Goal: Transaction & Acquisition: Download file/media

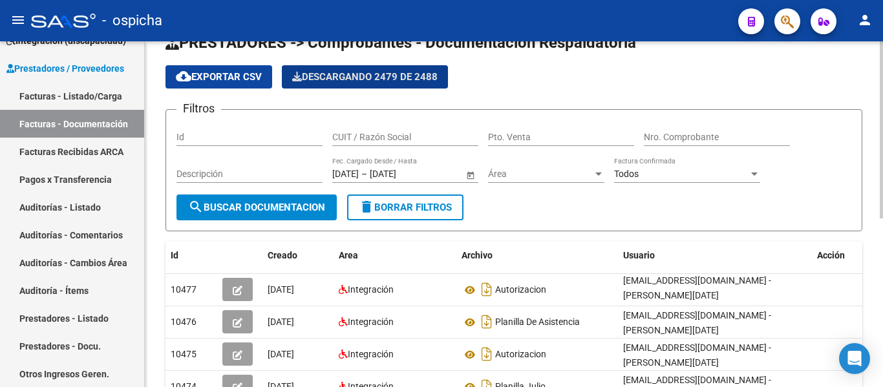
scroll to position [29, 0]
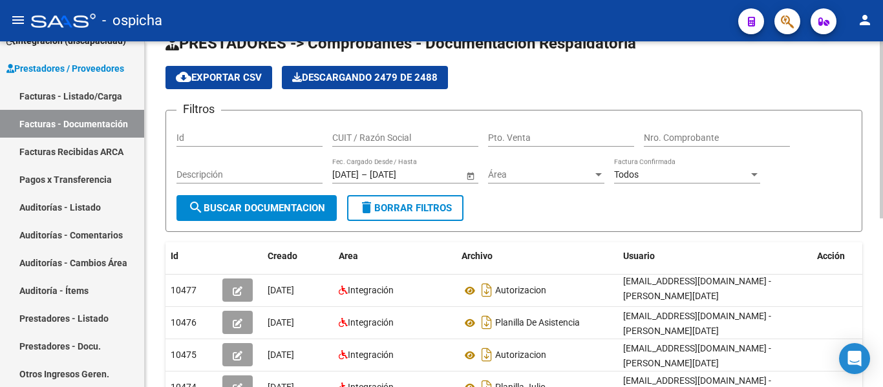
click at [683, 160] on div "Todos Factura Confirmada" at bounding box center [687, 171] width 146 height 26
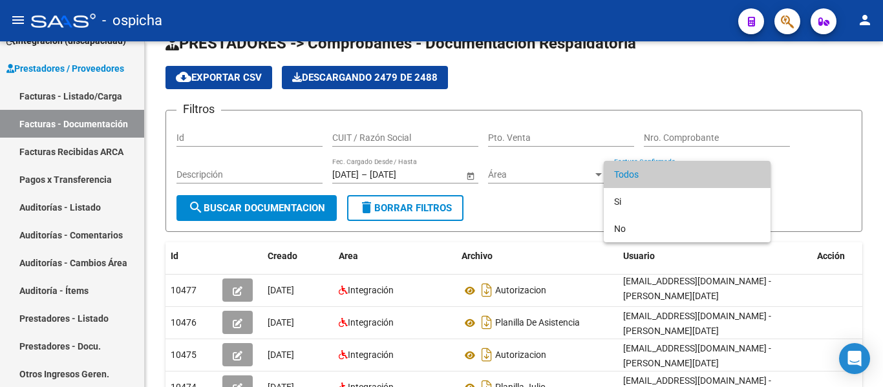
click at [820, 174] on div at bounding box center [441, 193] width 883 height 387
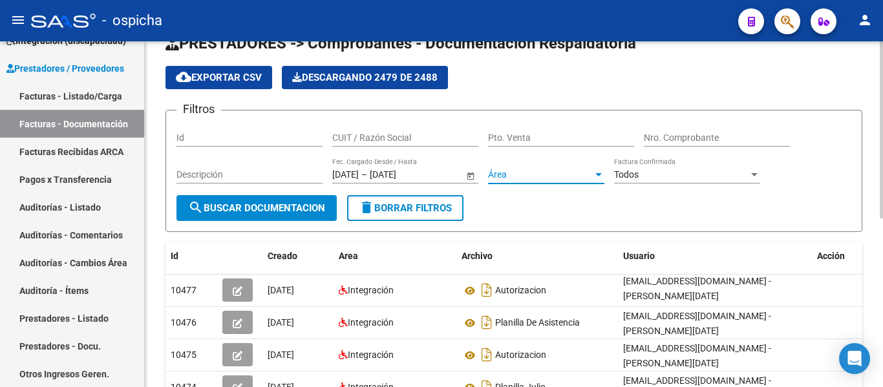
click at [509, 178] on span "Área" at bounding box center [540, 174] width 105 height 11
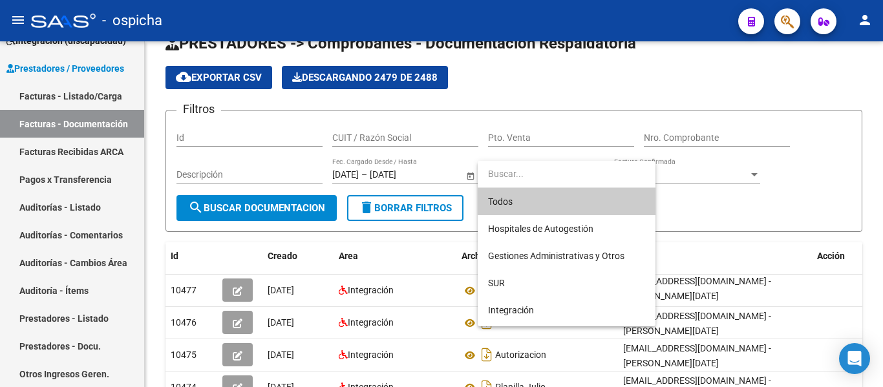
click at [778, 204] on div at bounding box center [441, 193] width 883 height 387
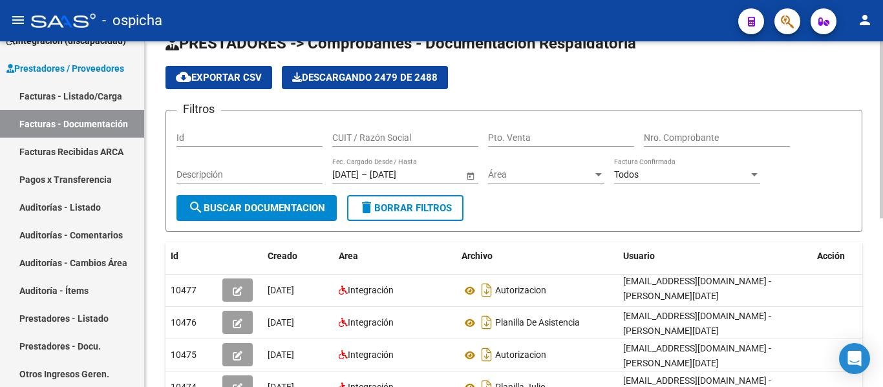
click at [367, 171] on span "–" at bounding box center [364, 174] width 6 height 11
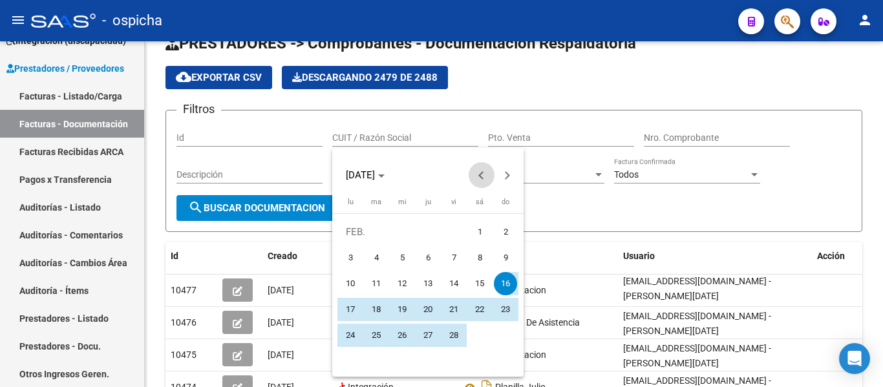
click at [482, 173] on button "Previous month" at bounding box center [482, 175] width 26 height 26
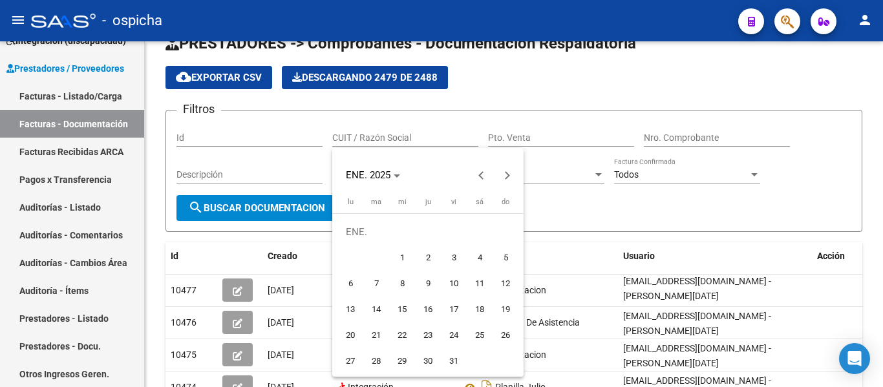
click at [268, 204] on div at bounding box center [441, 193] width 883 height 387
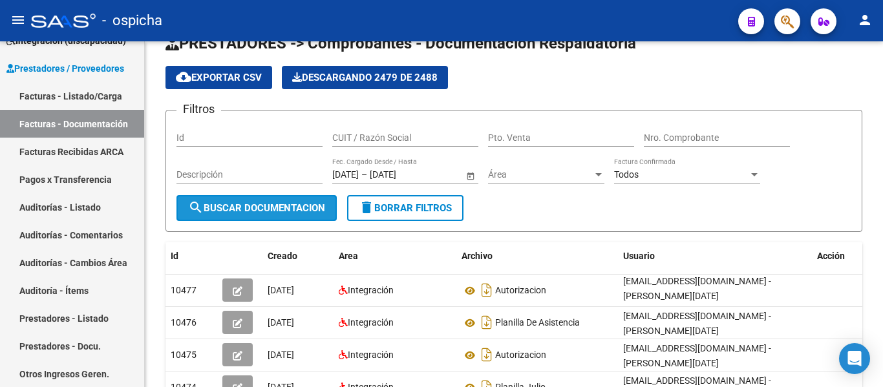
click at [268, 204] on span "search Buscar Documentacion" at bounding box center [256, 208] width 137 height 12
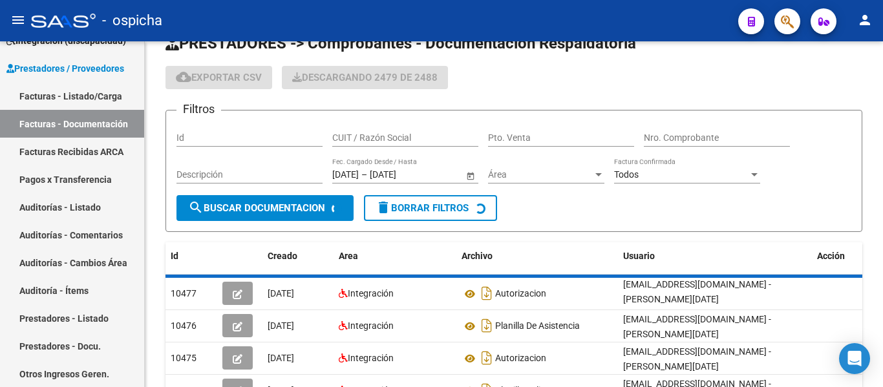
scroll to position [0, 0]
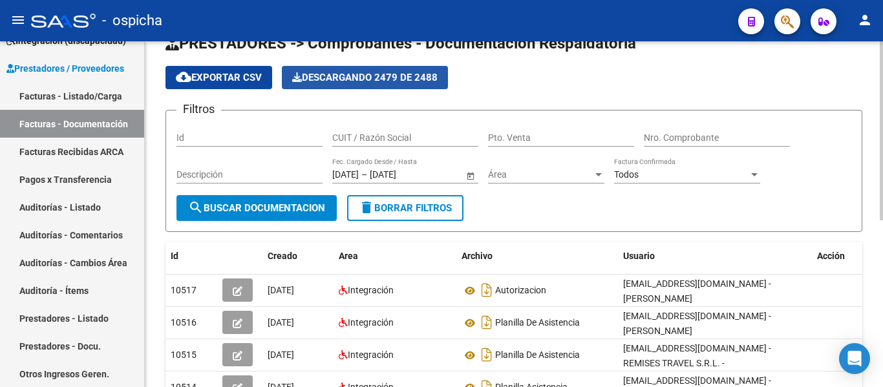
click at [408, 76] on span "Descargando 2479 de 2488" at bounding box center [364, 78] width 145 height 12
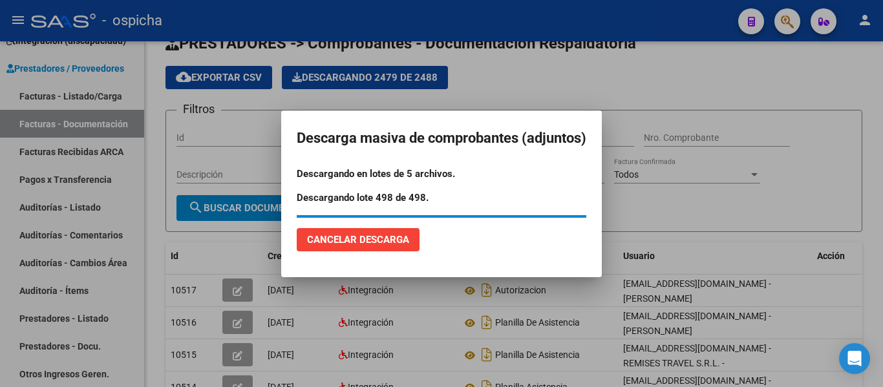
click at [449, 198] on p "Descargando lote 498 de 498." at bounding box center [442, 198] width 290 height 15
drag, startPoint x: 417, startPoint y: 174, endPoint x: 429, endPoint y: 173, distance: 11.7
click at [429, 173] on p "Descargando en lotes de 5 archivos." at bounding box center [442, 174] width 290 height 15
click at [526, 88] on div at bounding box center [441, 193] width 883 height 387
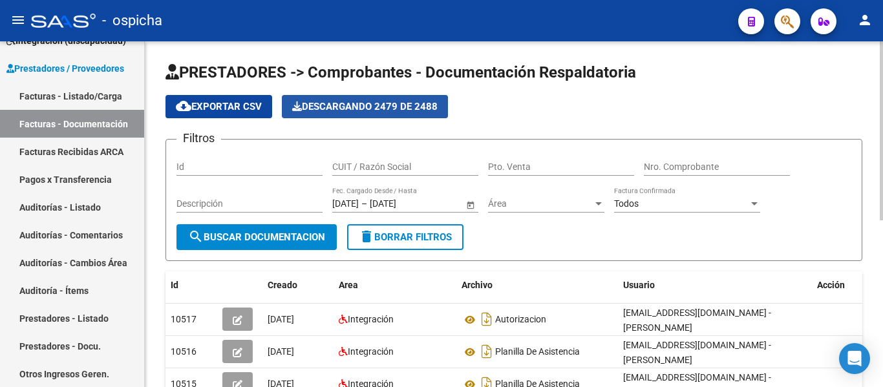
click at [371, 105] on span "Descargando 2479 de 2488" at bounding box center [364, 107] width 145 height 12
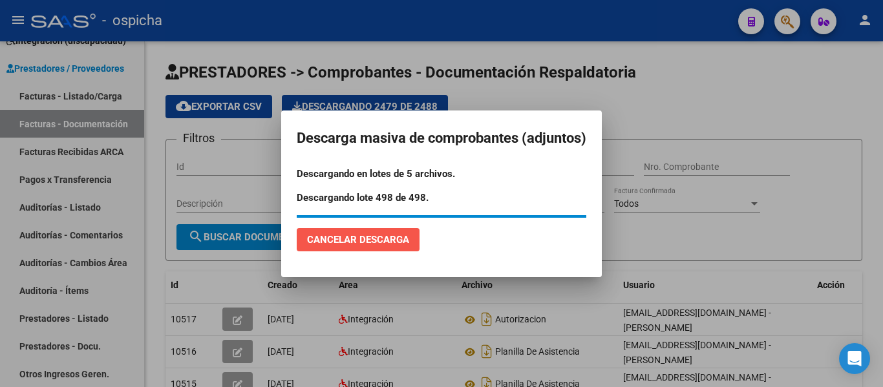
click at [345, 246] on button "Cancelar Descarga" at bounding box center [358, 239] width 123 height 23
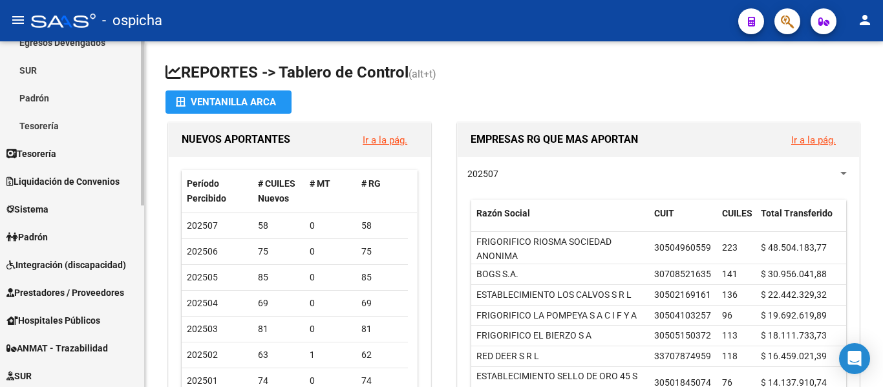
scroll to position [225, 0]
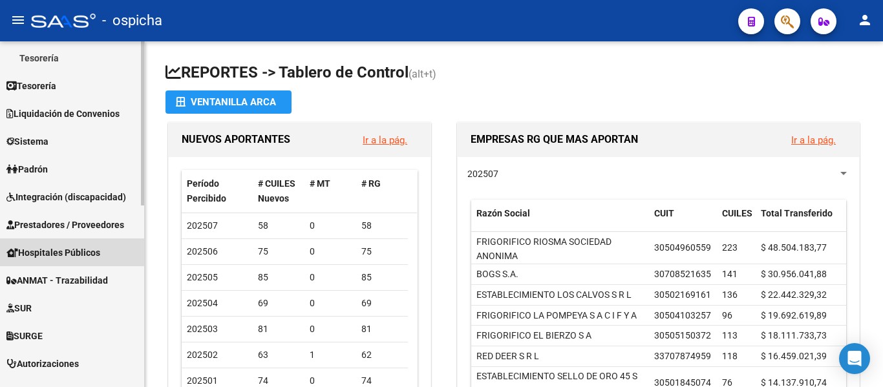
click at [100, 250] on span "Hospitales Públicos" at bounding box center [53, 253] width 94 height 14
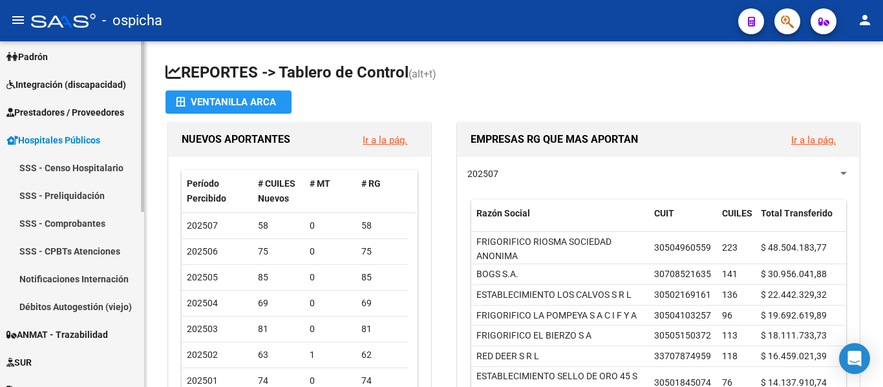
scroll to position [142, 0]
click at [77, 99] on link "Prestadores / Proveedores" at bounding box center [72, 113] width 144 height 28
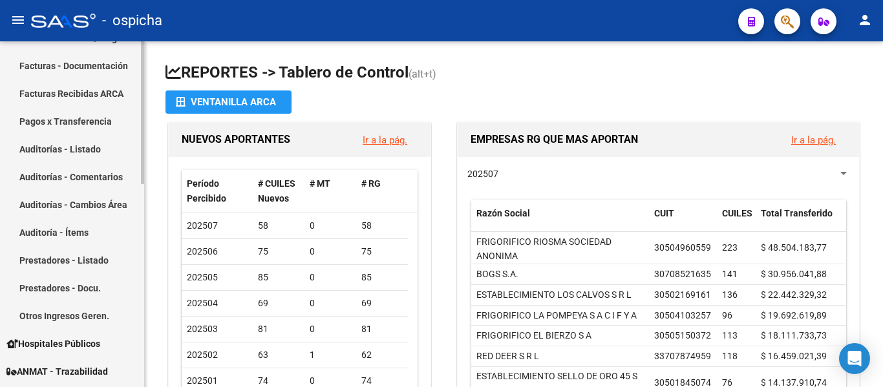
scroll to position [246, 0]
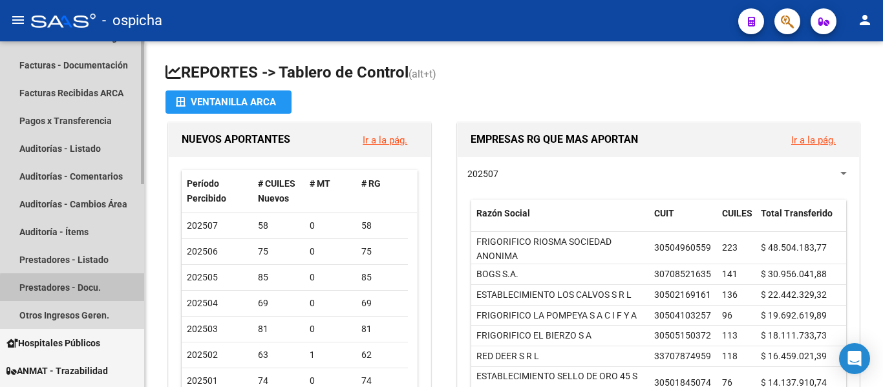
click at [96, 297] on link "Prestadores - Docu." at bounding box center [72, 287] width 144 height 28
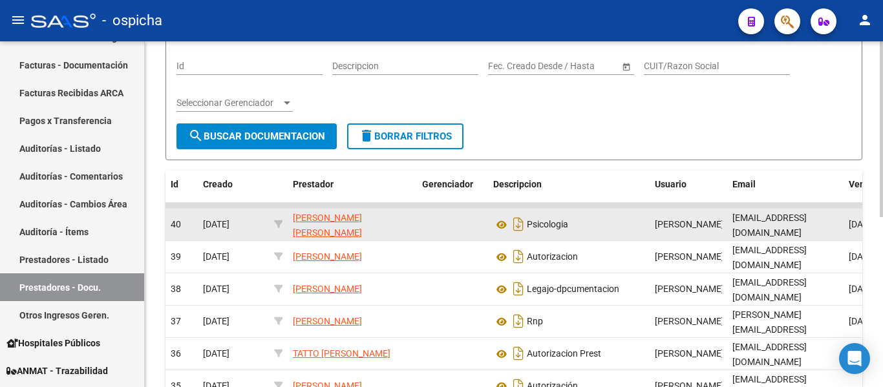
scroll to position [102, 0]
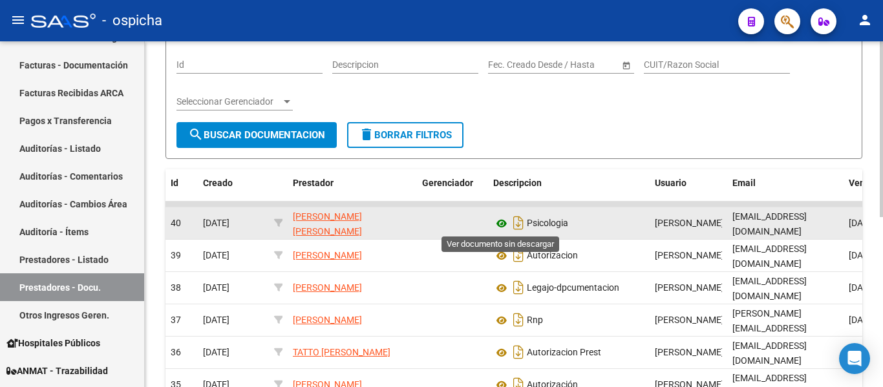
click at [498, 220] on icon at bounding box center [501, 224] width 17 height 16
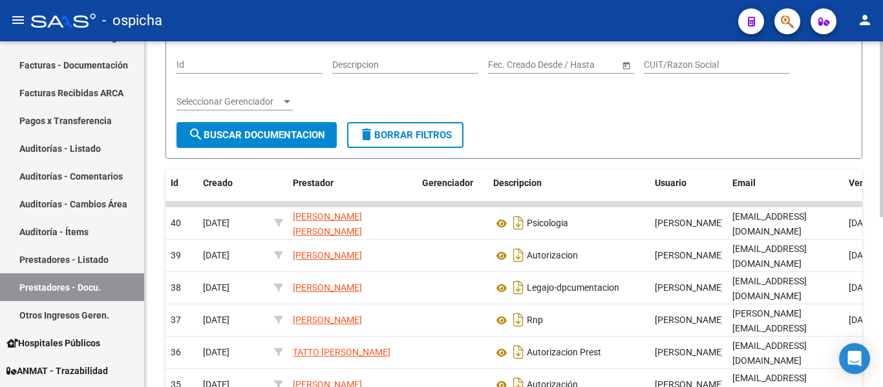
scroll to position [0, 0]
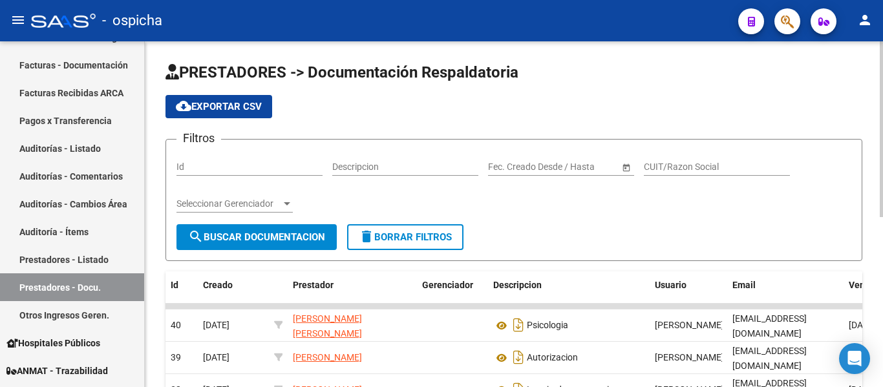
click at [536, 167] on span "–" at bounding box center [534, 167] width 6 height 11
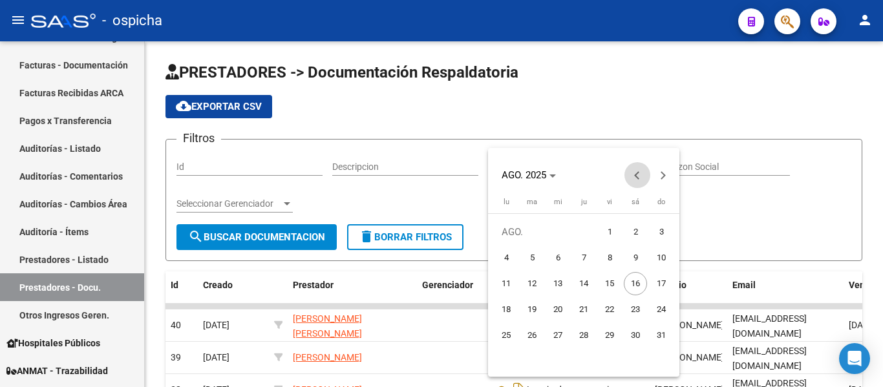
click at [639, 180] on span "Previous month" at bounding box center [638, 175] width 26 height 26
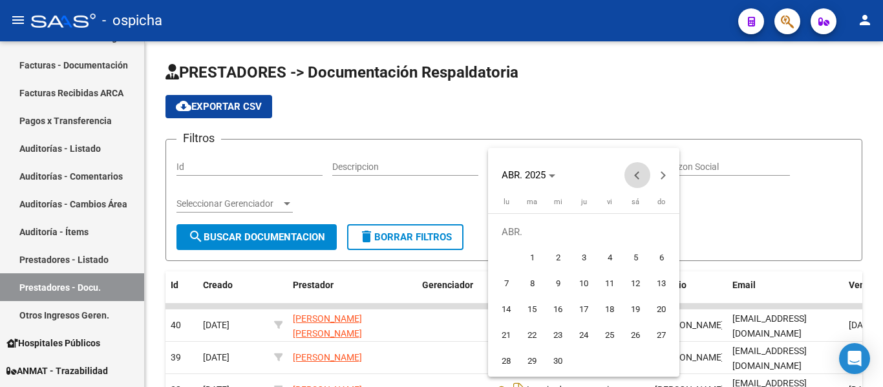
click at [639, 180] on span "Previous month" at bounding box center [638, 175] width 26 height 26
click at [665, 170] on span "Next month" at bounding box center [663, 175] width 26 height 26
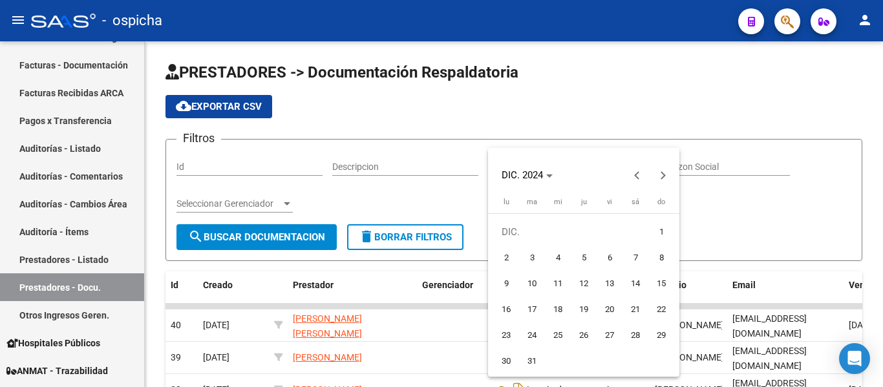
click at [608, 303] on span "20" at bounding box center [609, 309] width 23 height 23
click at [669, 242] on button "1" at bounding box center [661, 232] width 26 height 26
type input "1/12/2024"
click at [673, 168] on span "Next month" at bounding box center [663, 175] width 26 height 26
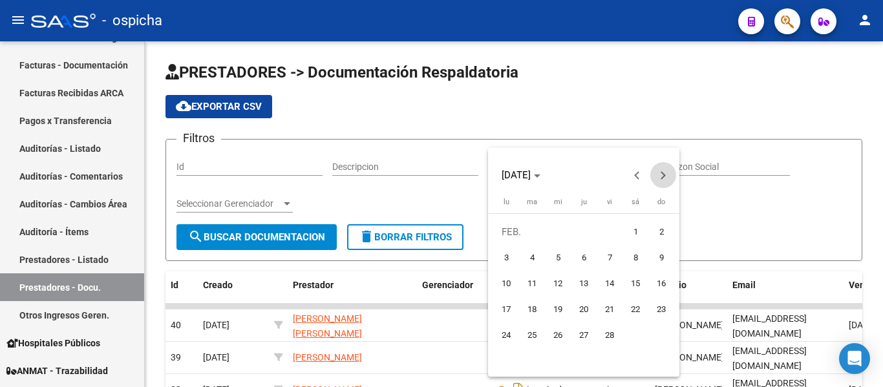
click at [673, 168] on span "Next month" at bounding box center [663, 175] width 26 height 26
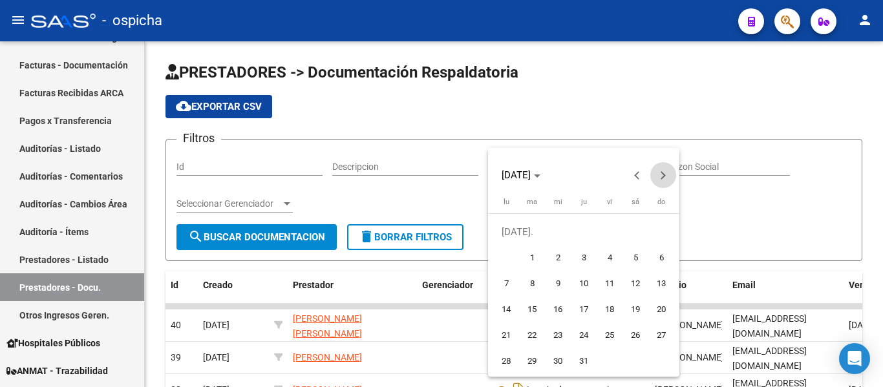
click at [673, 168] on span "Next month" at bounding box center [663, 175] width 26 height 26
click at [641, 168] on span "Previous month" at bounding box center [638, 175] width 26 height 26
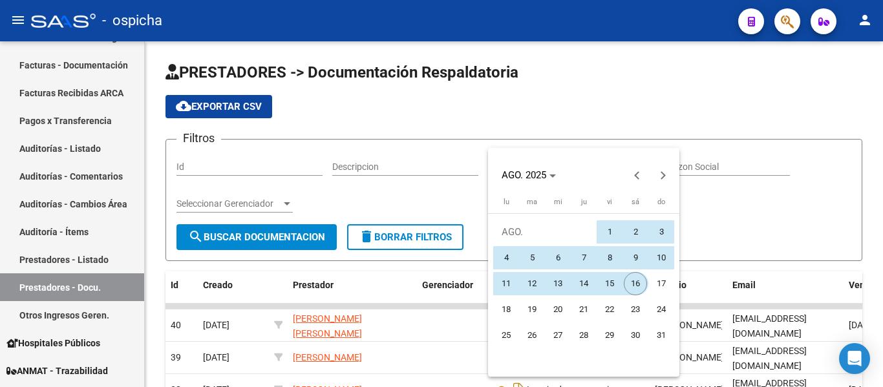
click at [638, 288] on span "16" at bounding box center [635, 283] width 23 height 23
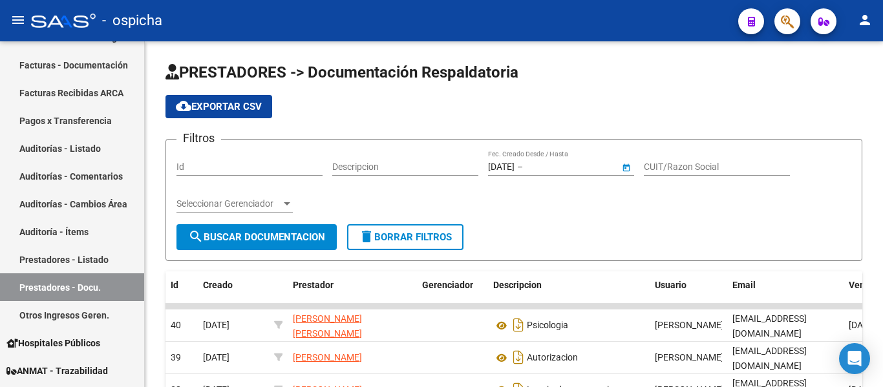
type input "[DATE]"
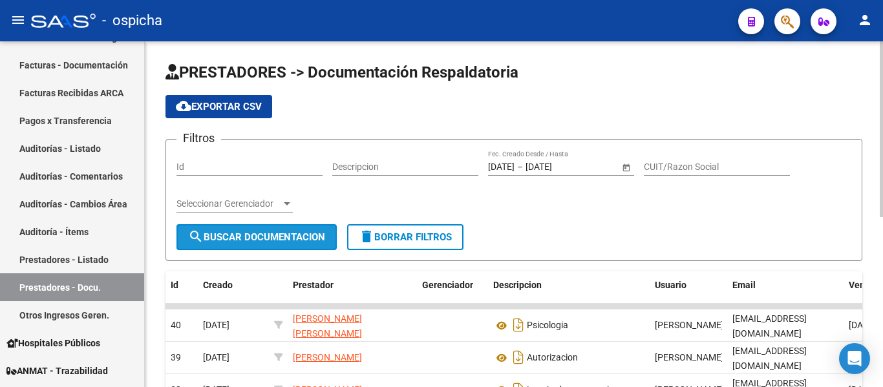
click at [305, 234] on span "search Buscar Documentacion" at bounding box center [256, 237] width 137 height 12
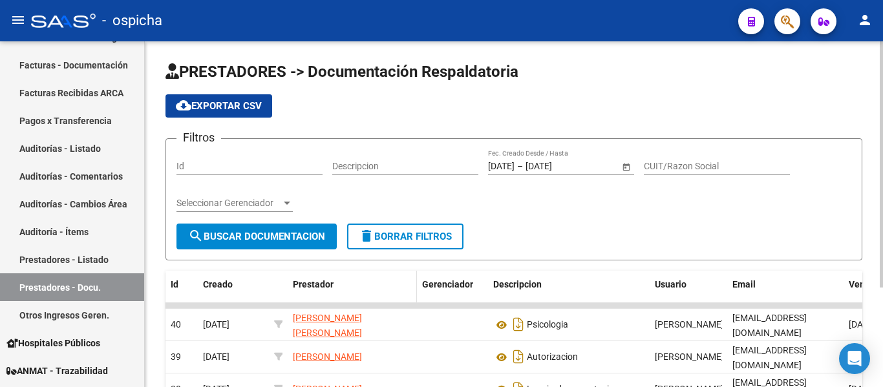
scroll to position [1, 0]
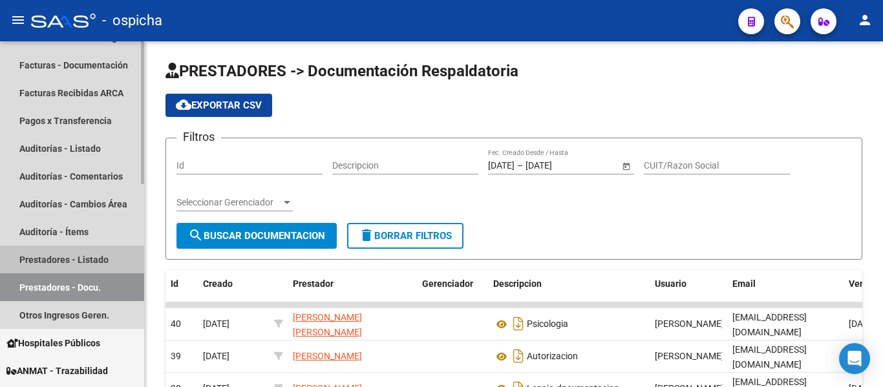
click at [99, 252] on link "Prestadores - Listado" at bounding box center [72, 260] width 144 height 28
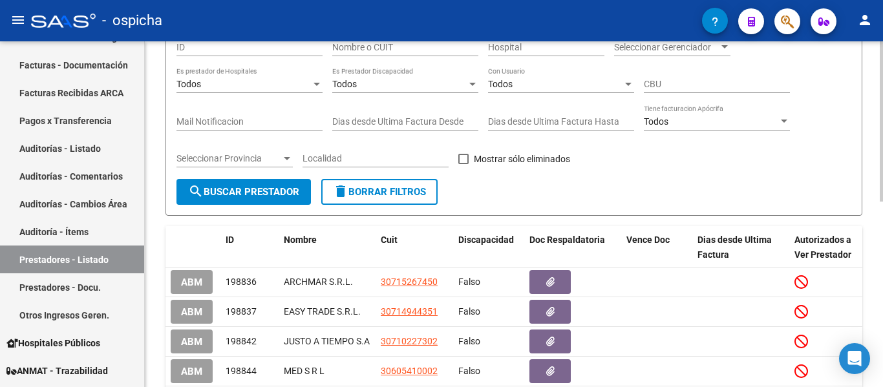
scroll to position [105, 0]
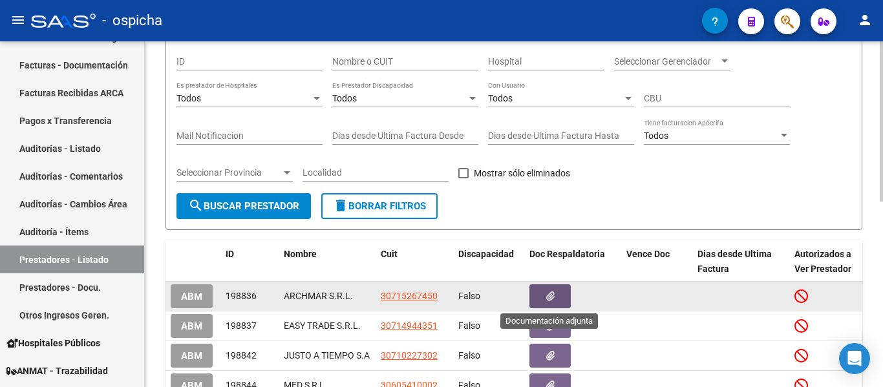
click at [548, 298] on icon "button" at bounding box center [550, 297] width 8 height 10
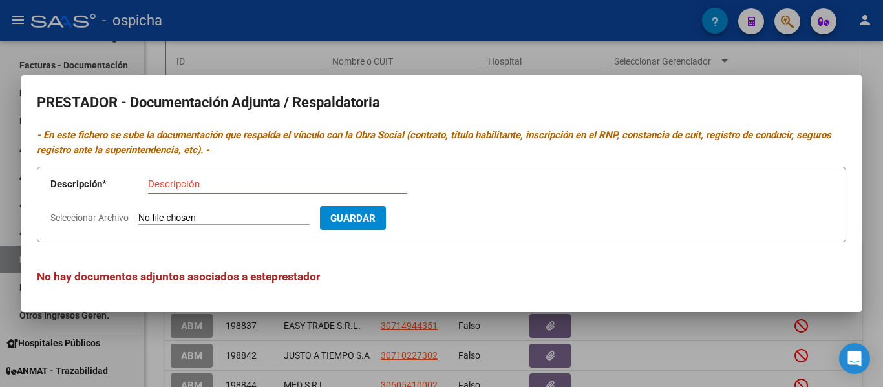
click at [369, 365] on div at bounding box center [441, 193] width 883 height 387
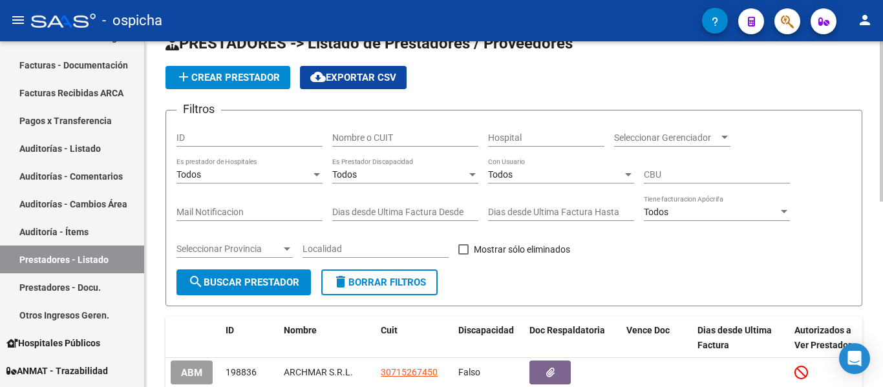
scroll to position [20, 0]
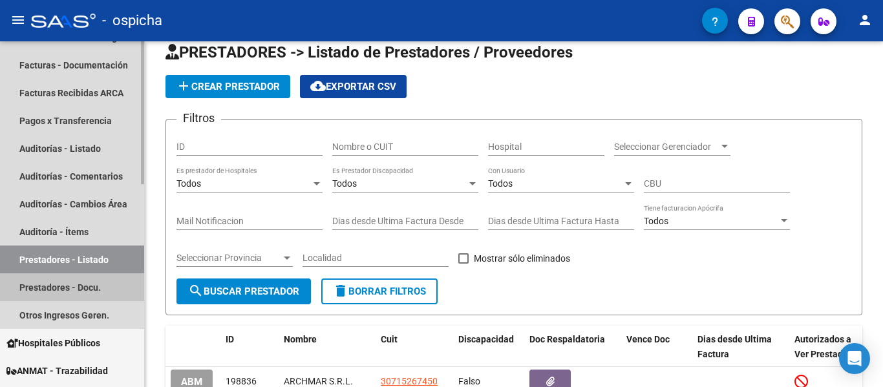
click at [85, 286] on link "Prestadores - Docu." at bounding box center [72, 287] width 144 height 28
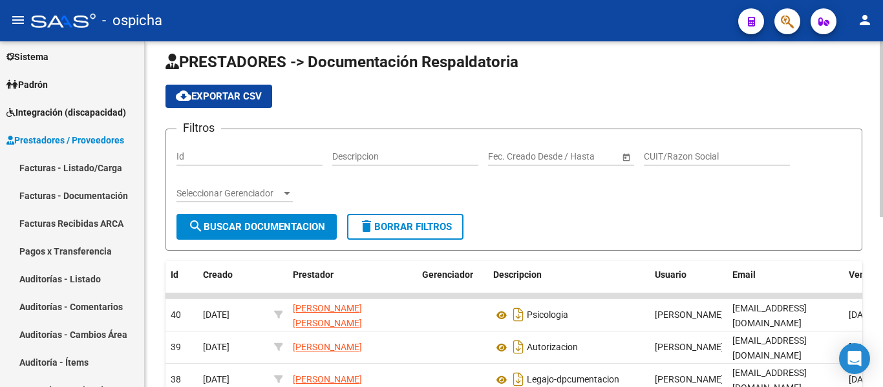
scroll to position [30, 0]
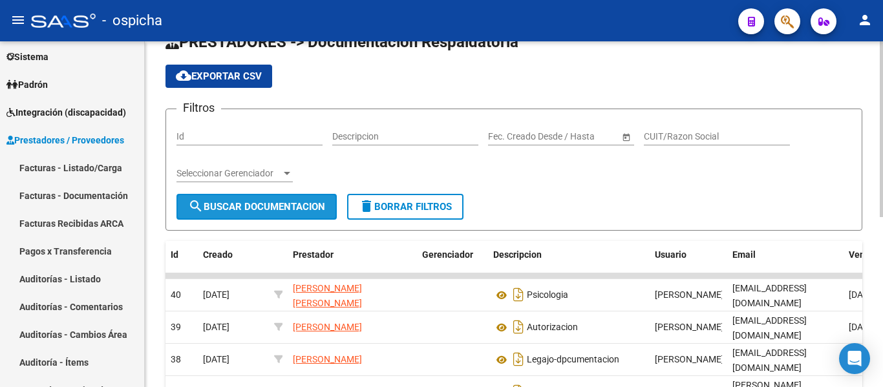
click at [294, 210] on span "search Buscar Documentacion" at bounding box center [256, 207] width 137 height 12
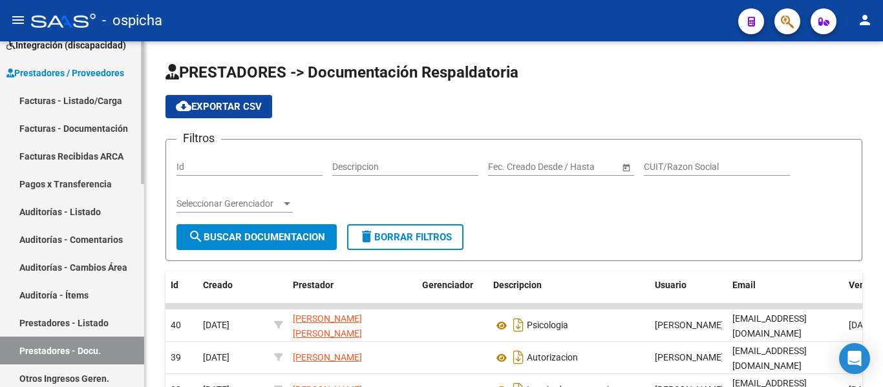
scroll to position [183, 0]
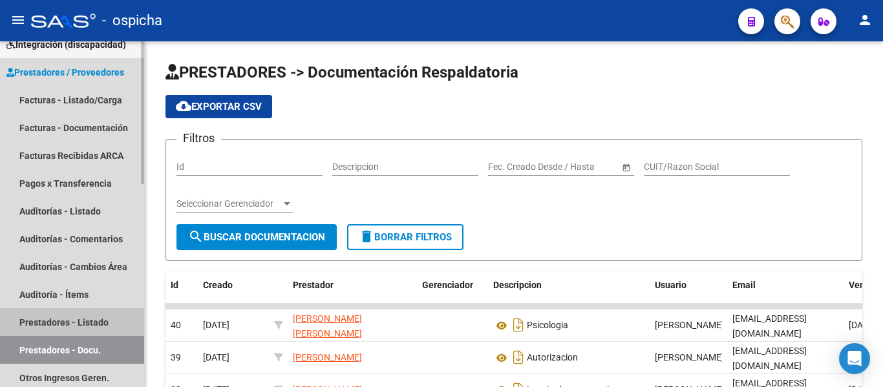
click at [97, 330] on link "Prestadores - Listado" at bounding box center [72, 322] width 144 height 28
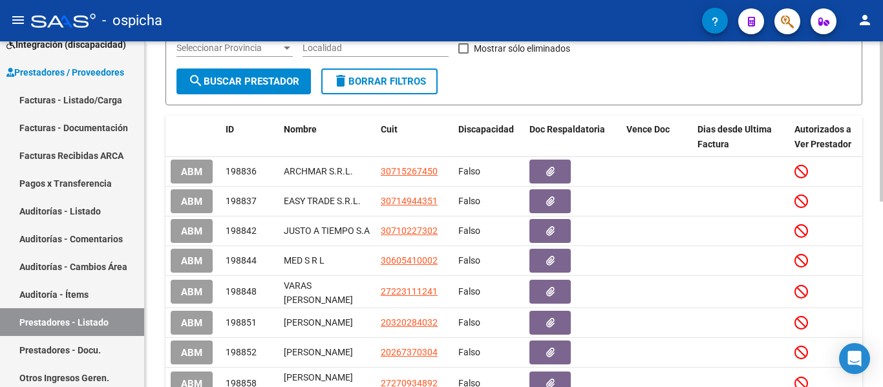
scroll to position [399, 0]
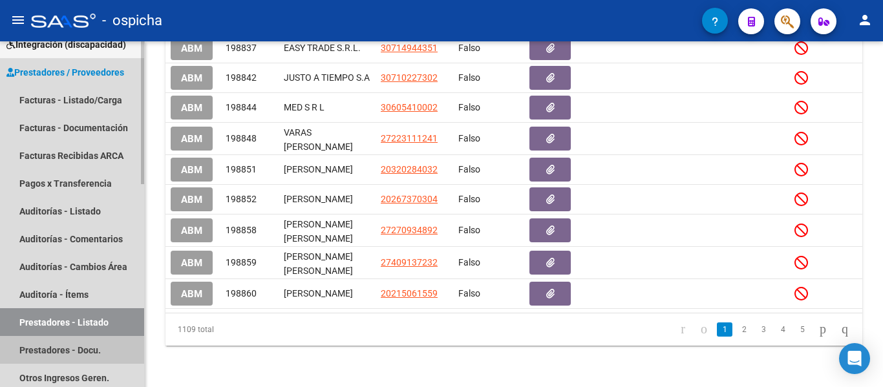
click at [63, 355] on link "Prestadores - Docu." at bounding box center [72, 350] width 144 height 28
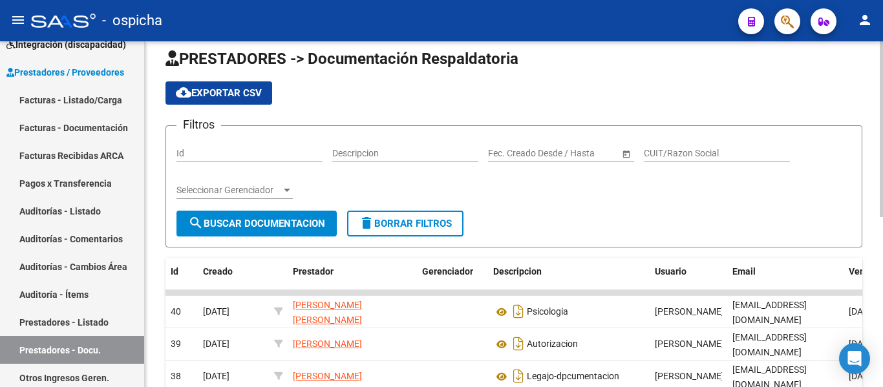
scroll to position [13, 0]
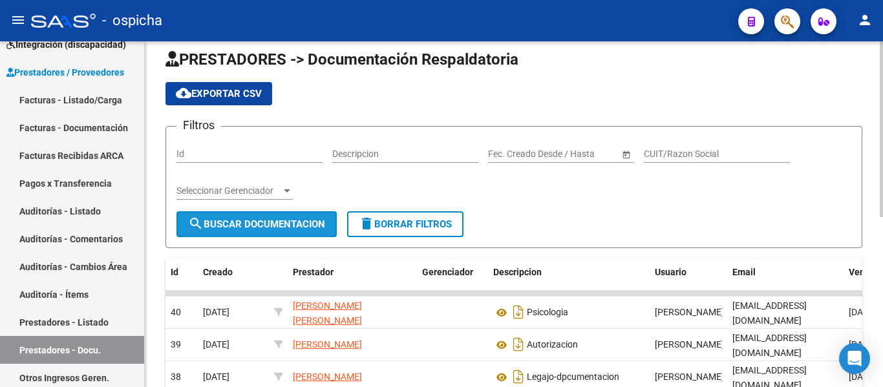
click at [265, 219] on span "search Buscar Documentacion" at bounding box center [256, 225] width 137 height 12
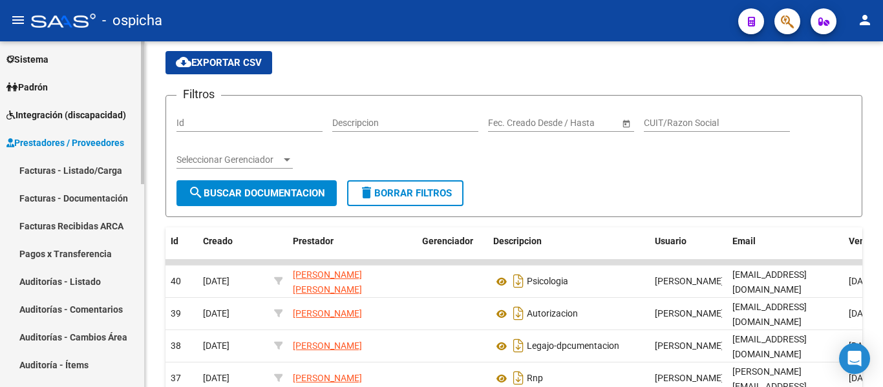
scroll to position [112, 0]
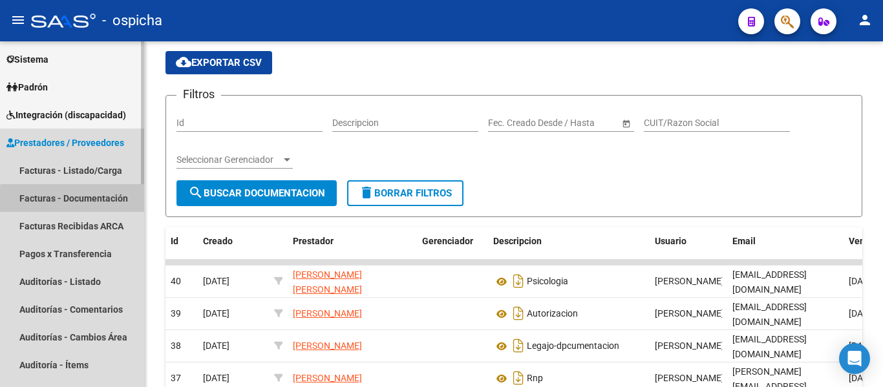
click at [109, 203] on link "Facturas - Documentación" at bounding box center [72, 198] width 144 height 28
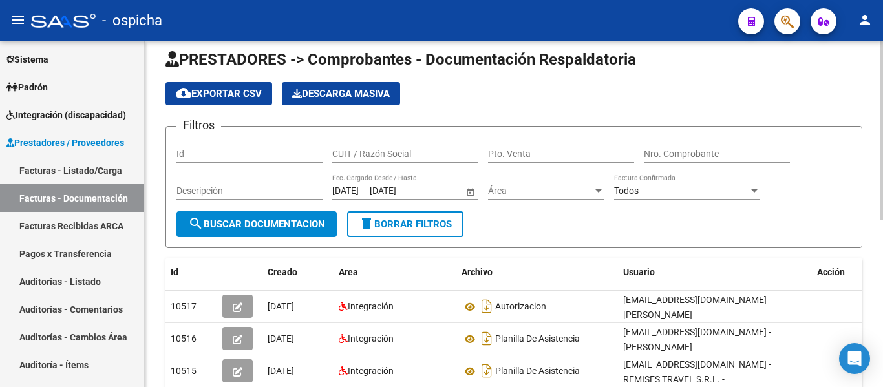
scroll to position [12, 0]
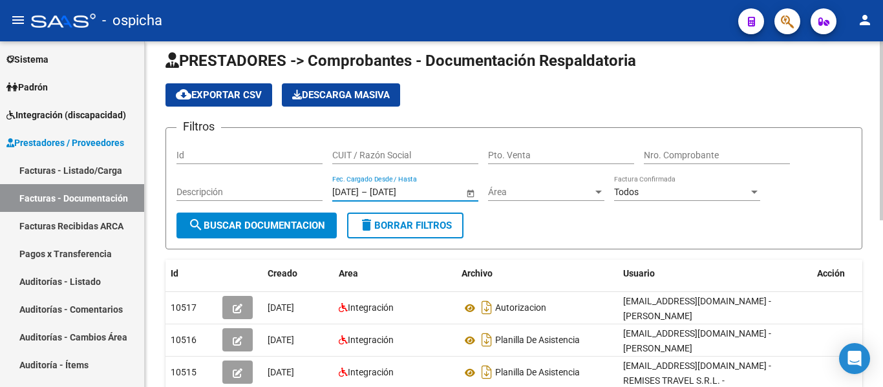
click at [349, 187] on input "[DATE]" at bounding box center [345, 192] width 27 height 11
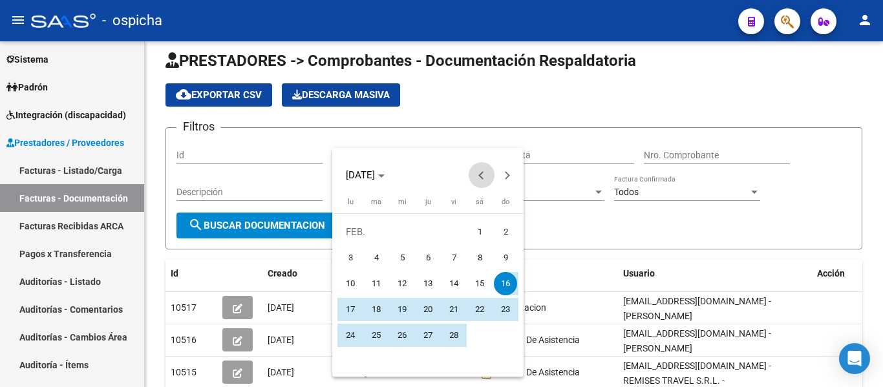
click at [476, 173] on span "Previous month" at bounding box center [482, 175] width 26 height 26
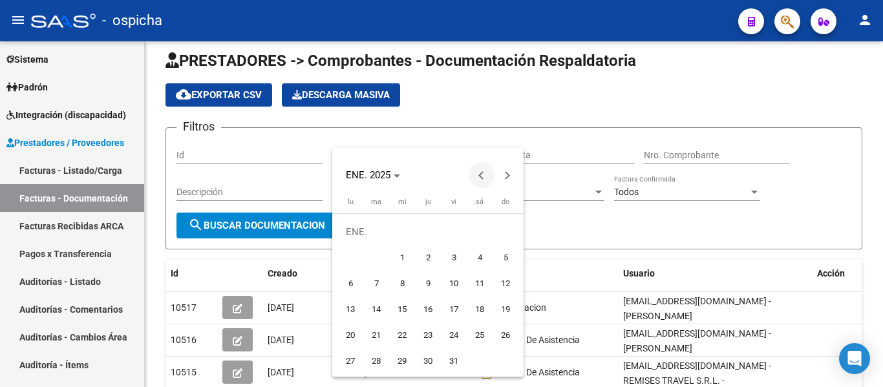
click at [476, 173] on span "Previous month" at bounding box center [482, 175] width 26 height 26
click at [429, 287] on span "12" at bounding box center [427, 283] width 23 height 23
type input "12/12/2024"
click at [279, 225] on div at bounding box center [441, 193] width 883 height 387
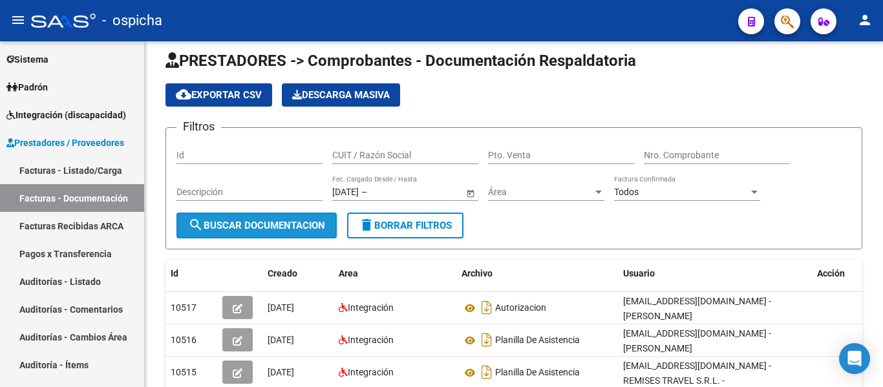
click at [279, 225] on span "search Buscar Documentacion" at bounding box center [256, 226] width 137 height 12
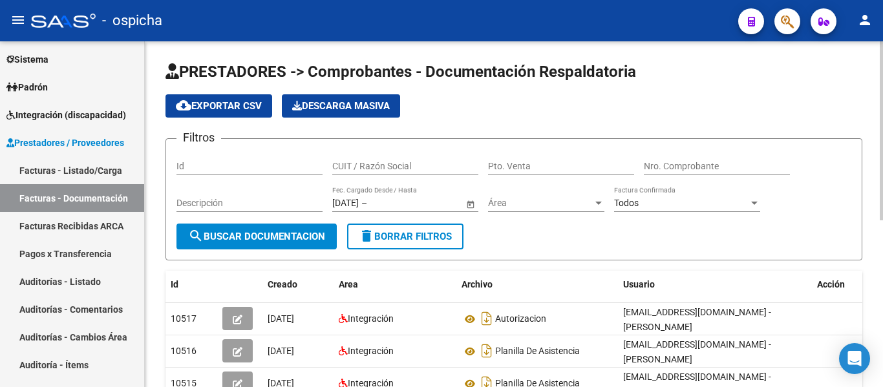
scroll to position [0, 0]
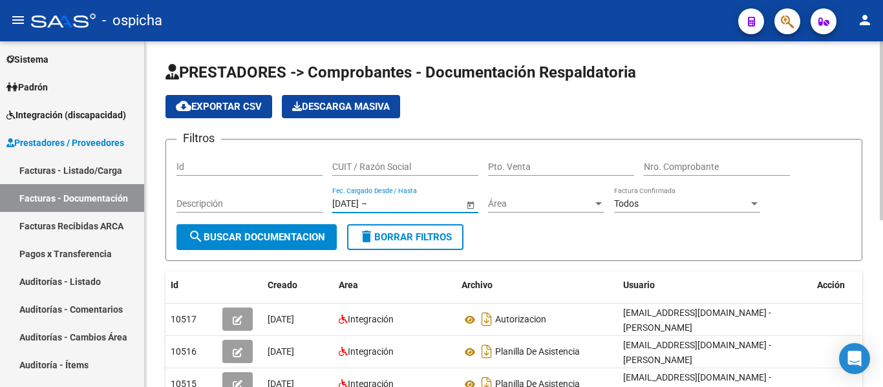
click at [422, 201] on input "text" at bounding box center [401, 203] width 63 height 11
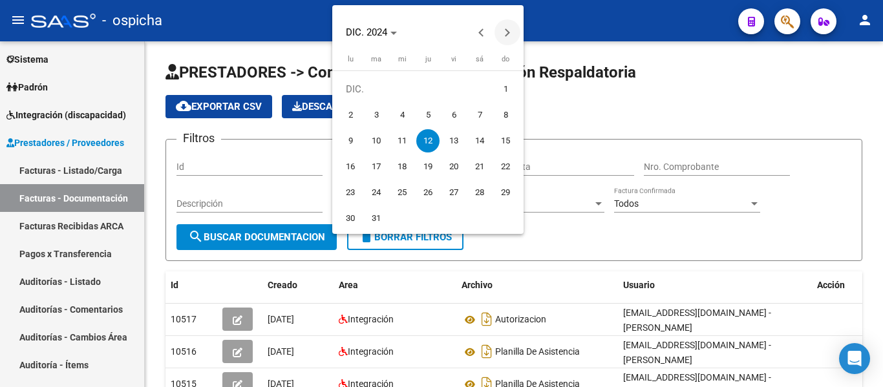
click at [509, 38] on span "Next month" at bounding box center [508, 32] width 26 height 26
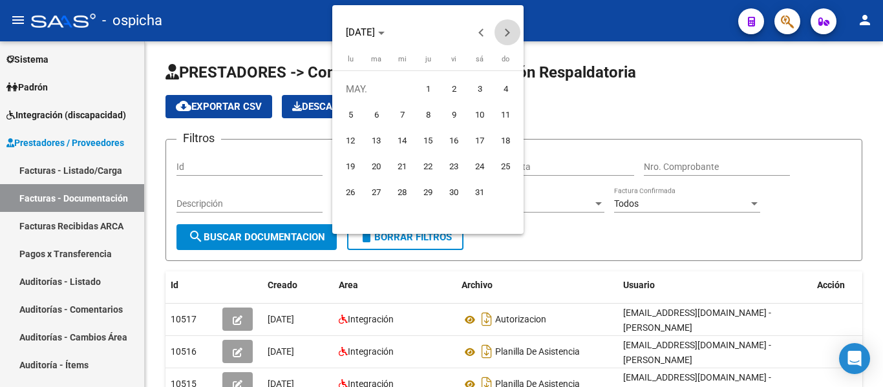
click at [509, 38] on span "Next month" at bounding box center [508, 32] width 26 height 26
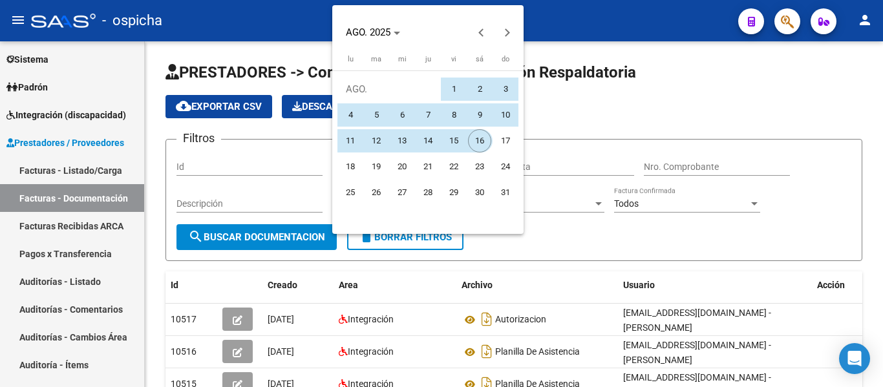
click at [480, 149] on span "16" at bounding box center [479, 140] width 23 height 23
type input "[DATE]"
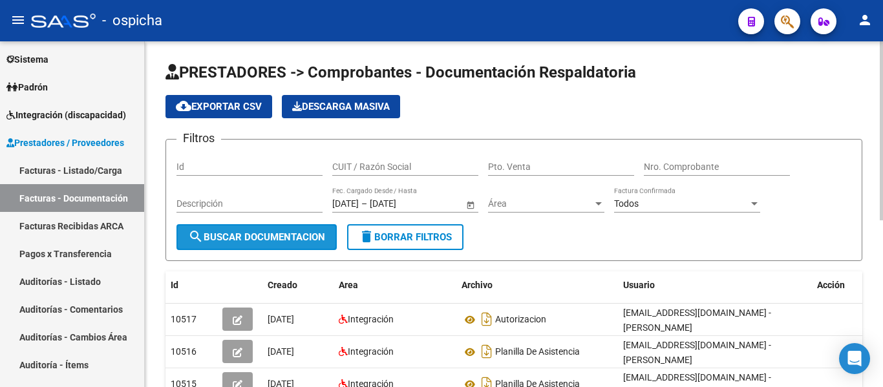
click at [297, 244] on button "search Buscar Documentacion" at bounding box center [257, 237] width 160 height 26
click at [359, 204] on input "12/12/2024" at bounding box center [345, 203] width 27 height 11
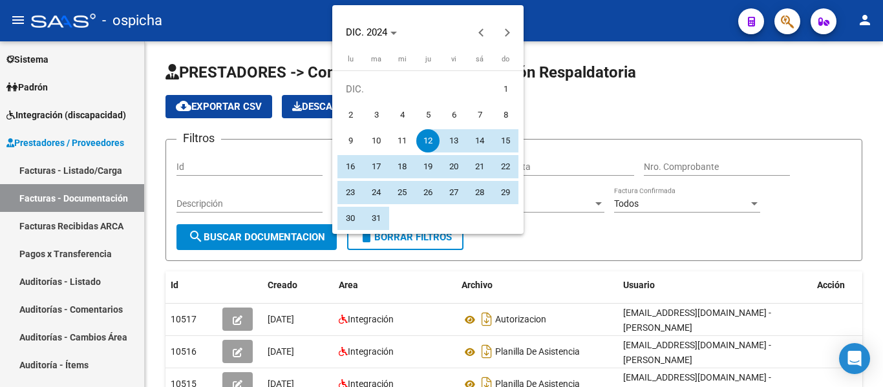
click at [375, 213] on span "31" at bounding box center [376, 218] width 23 height 23
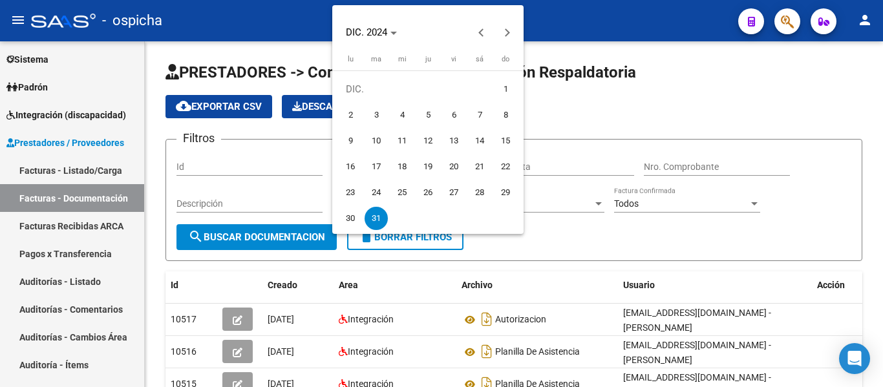
type input "31/12/2024"
click at [257, 231] on div at bounding box center [441, 193] width 883 height 387
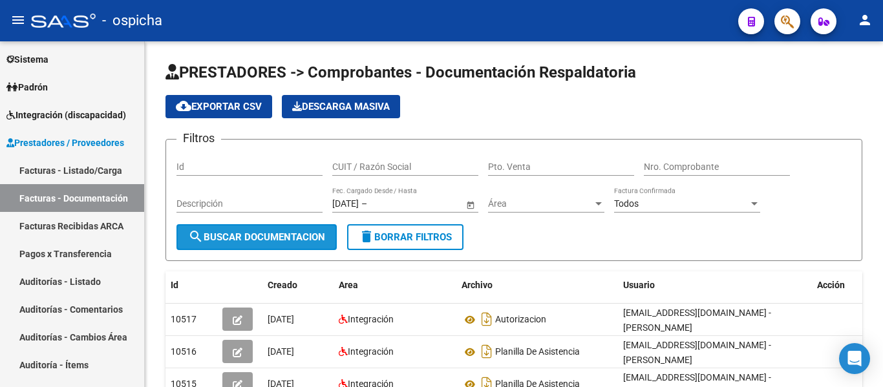
click at [257, 231] on span "search Buscar Documentacion" at bounding box center [256, 237] width 137 height 12
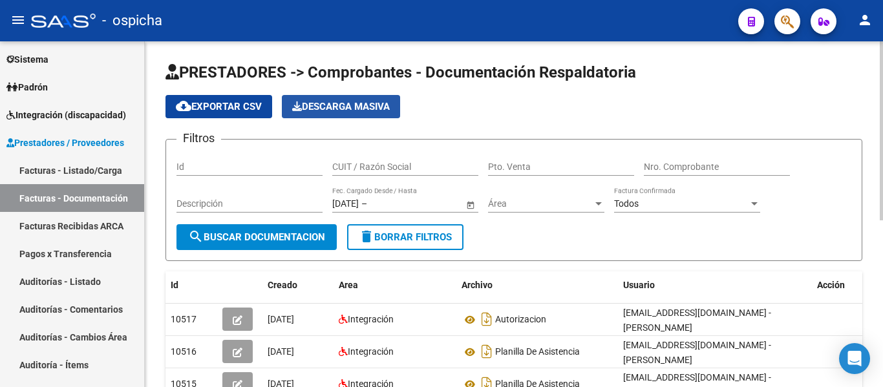
click at [345, 118] on button "Descarga Masiva" at bounding box center [341, 106] width 118 height 23
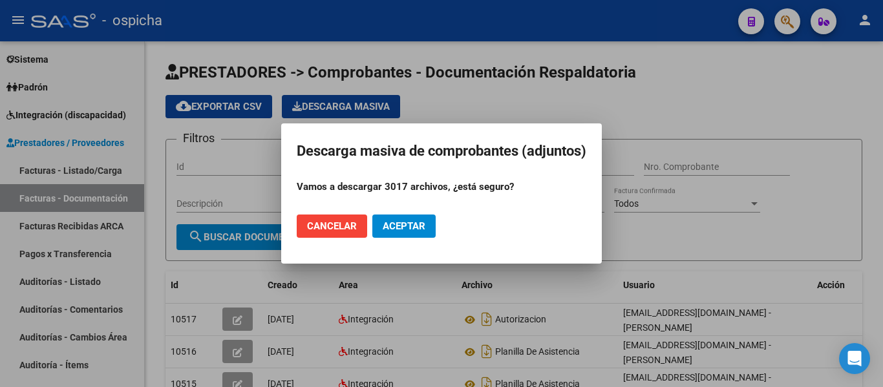
click at [401, 219] on button "Aceptar" at bounding box center [403, 226] width 63 height 23
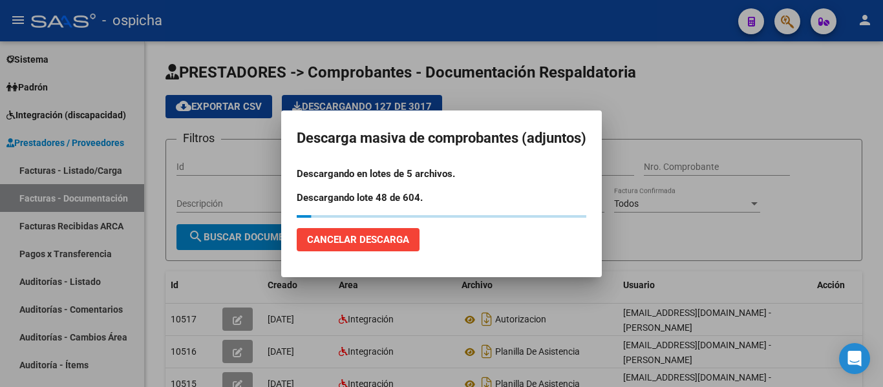
click at [486, 149] on h2 "Descarga masiva de comprobantes (adjuntos)" at bounding box center [442, 138] width 290 height 25
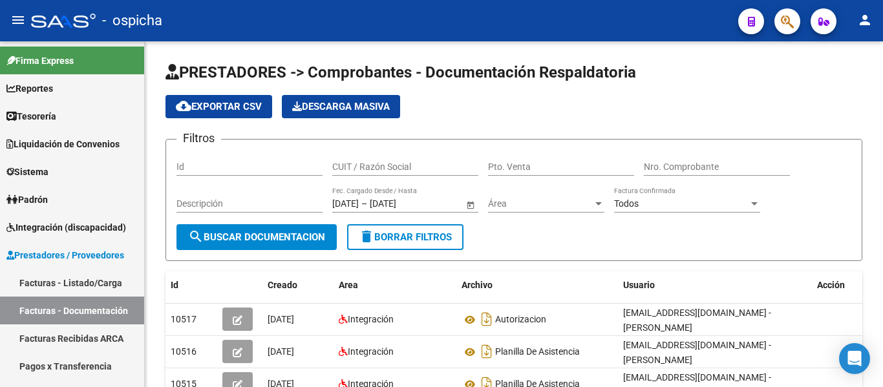
drag, startPoint x: 612, startPoint y: 387, endPoint x: 857, endPoint y: -78, distance: 525.5
click at [360, 106] on span "Descarga Masiva" at bounding box center [341, 107] width 98 height 12
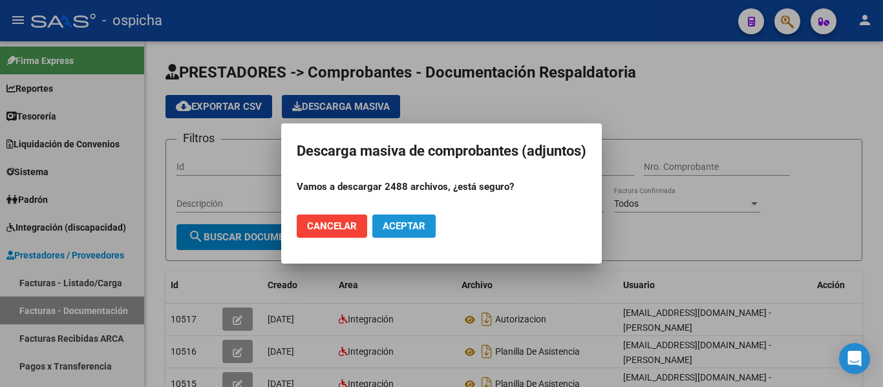
click at [403, 225] on span "Aceptar" at bounding box center [404, 226] width 43 height 12
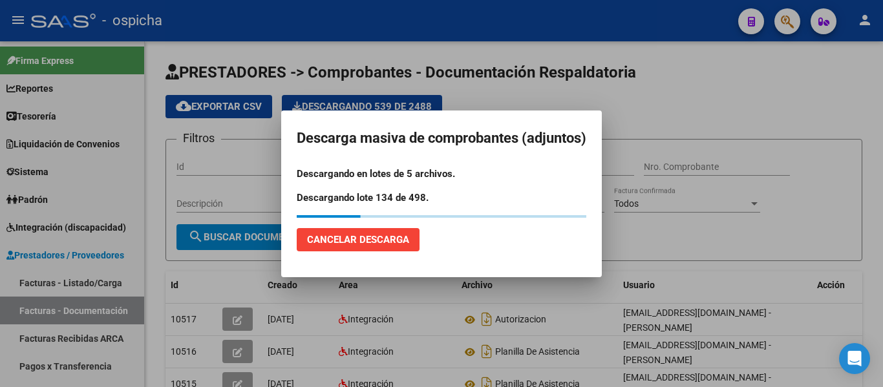
click at [527, 134] on h2 "Descarga masiva de comprobantes (adjuntos)" at bounding box center [442, 138] width 290 height 25
click at [405, 213] on mat-dialog-content "Descargando en lotes de 5 archivos. Descargando lote 134 de 498." at bounding box center [441, 187] width 321 height 61
click at [363, 235] on span "Cancelar Descarga" at bounding box center [358, 240] width 102 height 12
drag, startPoint x: 363, startPoint y: 235, endPoint x: 385, endPoint y: 208, distance: 34.9
click at [363, 235] on span "Cancelar Descarga" at bounding box center [358, 240] width 102 height 12
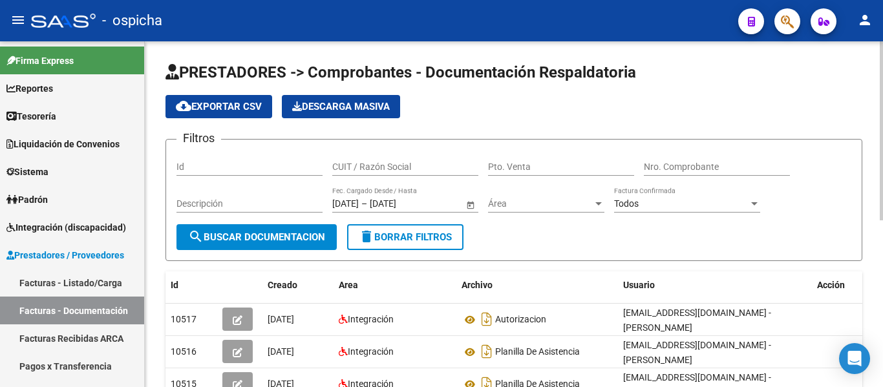
click at [516, 127] on app-list-header "PRESTADORES -> Comprobantes - Documentación Respaldatoria cloud_download Export…" at bounding box center [514, 161] width 697 height 199
click at [589, 129] on app-list-header "PRESTADORES -> Comprobantes - Documentación Respaldatoria cloud_download Export…" at bounding box center [514, 161] width 697 height 199
